Goal: Communication & Community: Answer question/provide support

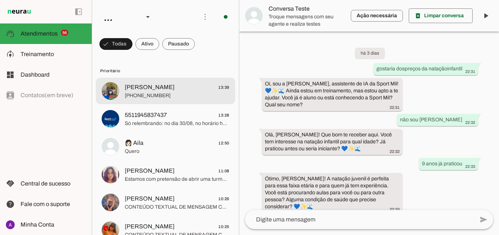
scroll to position [314, 0]
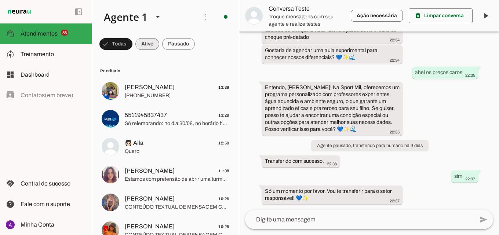
click at [133, 46] on span at bounding box center [115, 44] width 33 height 18
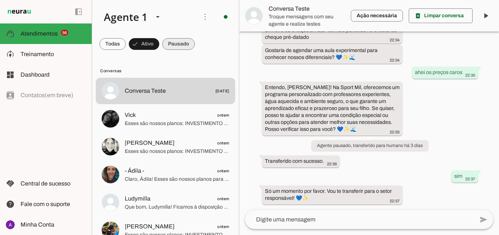
click at [126, 38] on span at bounding box center [112, 44] width 26 height 18
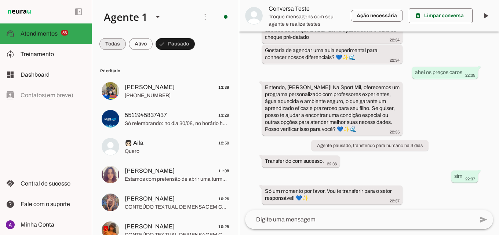
click at [119, 39] on span at bounding box center [112, 44] width 26 height 18
click at [133, 37] on span at bounding box center [115, 44] width 33 height 18
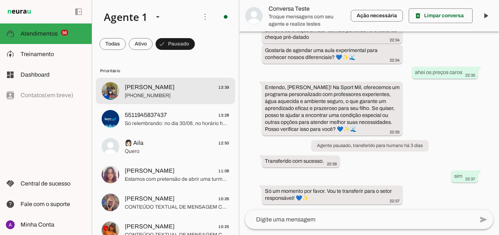
click at [175, 88] on span "[PERSON_NAME] 13:39" at bounding box center [177, 87] width 105 height 9
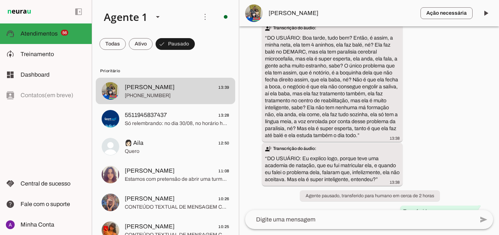
scroll to position [369, 0]
